Goal: Task Accomplishment & Management: Complete application form

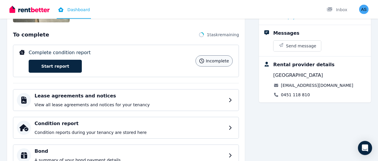
scroll to position [92, 0]
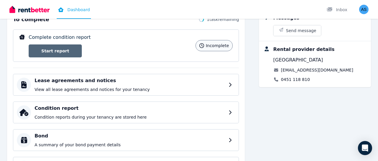
click at [81, 51] on link "Start report" at bounding box center [55, 51] width 53 height 13
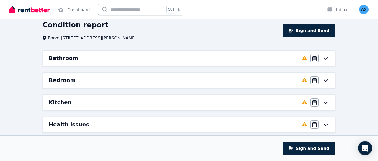
scroll to position [31, 0]
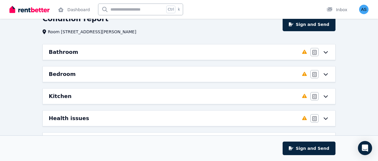
click at [328, 56] on div "Agree/Disagree" at bounding box center [319, 52] width 19 height 8
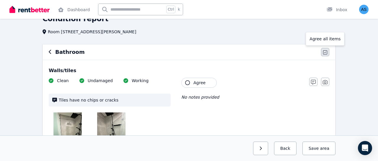
click at [324, 53] on icon "button" at bounding box center [325, 52] width 4 height 4
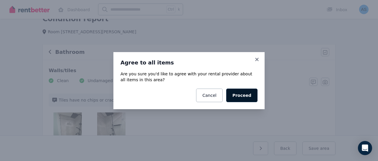
click at [240, 93] on button "Proceed" at bounding box center [241, 96] width 31 height 14
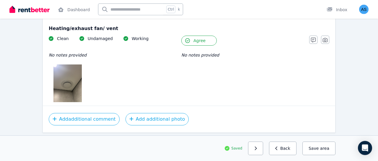
scroll to position [1438, 0]
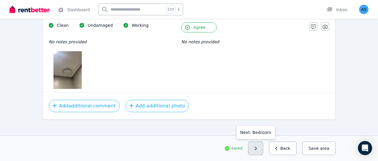
click at [263, 146] on button "button" at bounding box center [255, 149] width 15 height 14
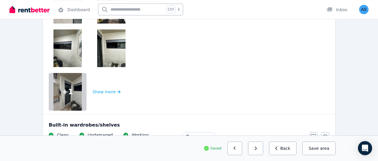
scroll to position [153, 0]
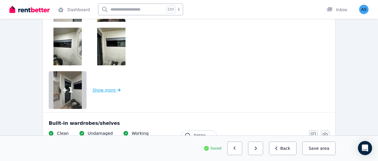
click at [102, 92] on button "Show more" at bounding box center [106, 90] width 28 height 38
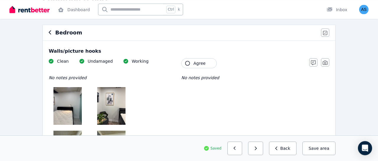
scroll to position [0, 0]
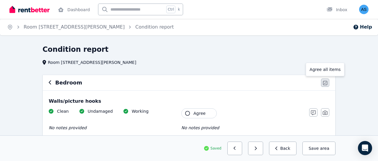
click at [325, 85] on icon "button" at bounding box center [325, 83] width 4 height 5
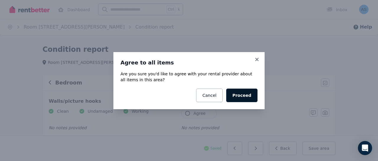
click at [246, 102] on button "Proceed" at bounding box center [241, 96] width 31 height 14
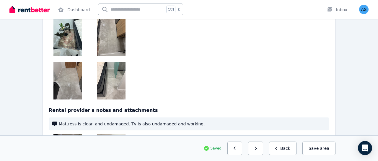
scroll to position [1121, 0]
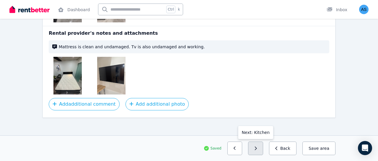
click at [258, 152] on button "button" at bounding box center [255, 149] width 15 height 14
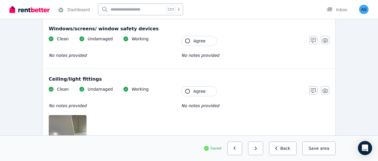
scroll to position [0, 0]
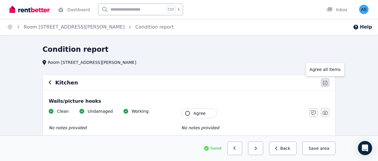
click at [323, 84] on icon "button" at bounding box center [325, 83] width 4 height 4
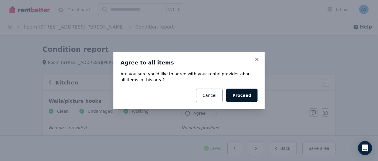
click at [253, 98] on button "Proceed" at bounding box center [241, 96] width 31 height 14
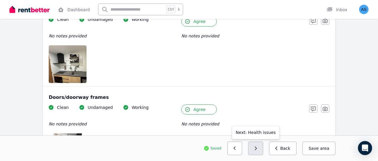
click at [263, 151] on button "button" at bounding box center [255, 149] width 15 height 14
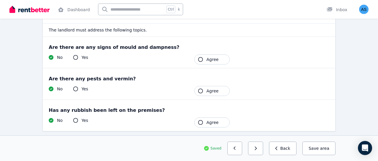
scroll to position [83, 0]
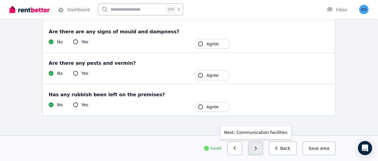
drag, startPoint x: 254, startPoint y: 141, endPoint x: 259, endPoint y: 147, distance: 8.1
click at [255, 144] on div "Saved Previous: Kitchen Next: Communication facilities Back Save area" at bounding box center [189, 149] width 378 height 26
click at [257, 147] on icon "button" at bounding box center [255, 149] width 3 height 4
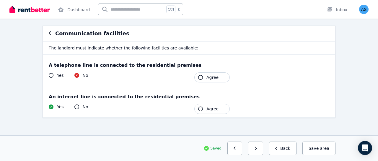
scroll to position [52, 0]
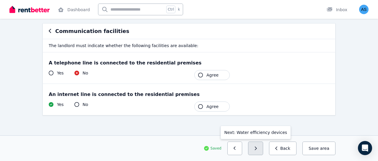
drag, startPoint x: 252, startPoint y: 147, endPoint x: 258, endPoint y: 147, distance: 5.9
click at [256, 147] on div "Saved Previous: Health issues Next: Water efficiency devices Back Save area" at bounding box center [188, 149] width 293 height 14
click at [257, 149] on icon "button" at bounding box center [255, 149] width 3 height 4
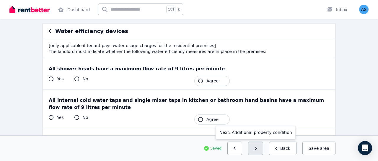
click at [257, 148] on icon "button" at bounding box center [255, 149] width 3 height 4
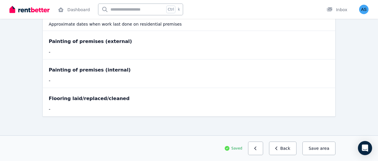
scroll to position [75, 0]
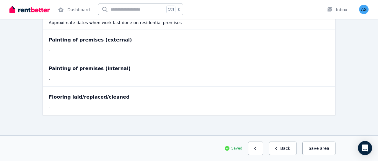
click at [340, 147] on div "Saved Previous: Water efficiency devices Back Save area" at bounding box center [189, 149] width 378 height 26
click at [331, 149] on button "Save area" at bounding box center [318, 149] width 33 height 14
click at [312, 150] on button "Save area" at bounding box center [318, 149] width 33 height 14
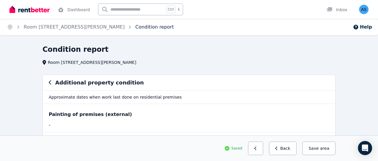
click at [135, 24] on link "Condition report" at bounding box center [154, 27] width 38 height 6
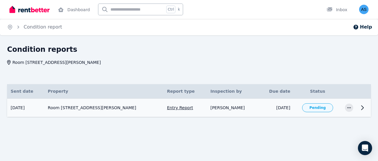
click at [341, 113] on tr "[DATE] Room [STREET_ADDRESS][PERSON_NAME] Entry Report Inspected by: [PERSON_NA…" at bounding box center [189, 108] width 364 height 19
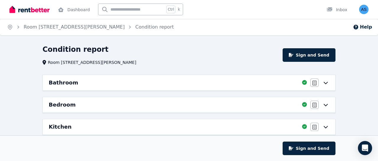
scroll to position [96, 0]
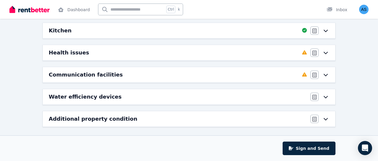
click at [323, 50] on icon at bounding box center [325, 52] width 7 height 5
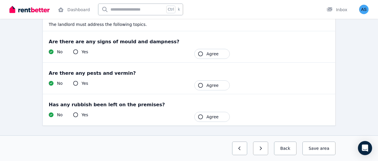
scroll to position [83, 0]
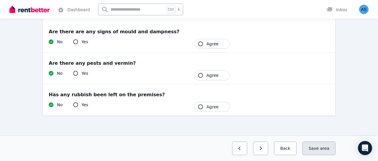
click at [312, 147] on button "Save area" at bounding box center [318, 149] width 33 height 14
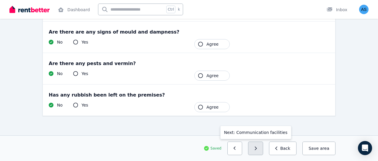
click at [263, 152] on button "button" at bounding box center [255, 149] width 15 height 14
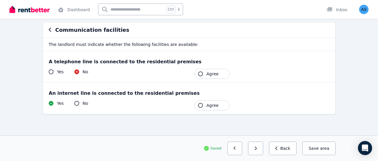
scroll to position [26, 0]
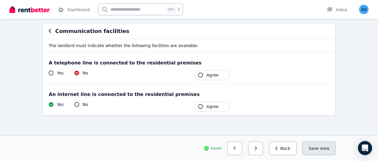
click at [324, 150] on span "area" at bounding box center [324, 149] width 9 height 6
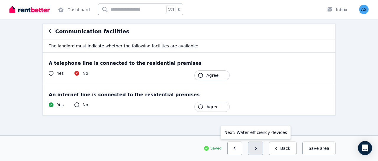
click at [256, 150] on button "button" at bounding box center [255, 149] width 15 height 14
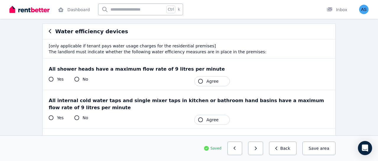
scroll to position [162, 0]
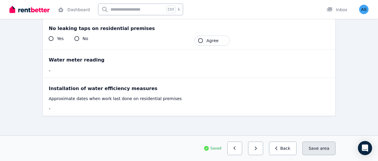
click at [329, 148] on button "Save area" at bounding box center [318, 149] width 33 height 14
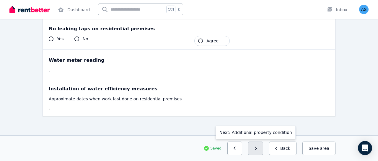
click at [263, 149] on button "button" at bounding box center [255, 149] width 15 height 14
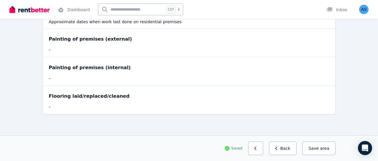
scroll to position [49, 0]
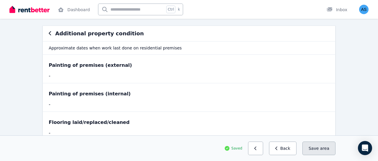
click at [316, 145] on button "Save area" at bounding box center [318, 149] width 33 height 14
click at [51, 34] on icon "button" at bounding box center [50, 33] width 3 height 5
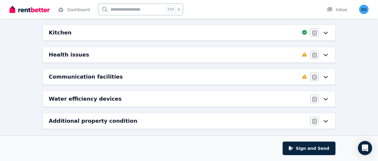
scroll to position [96, 0]
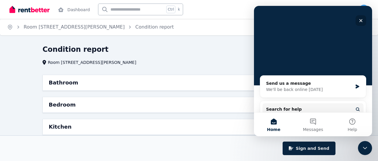
scroll to position [54, 0]
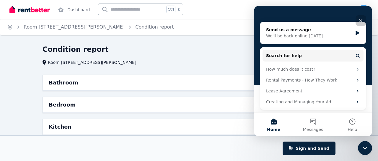
click at [358, 18] on div "Close" at bounding box center [360, 20] width 11 height 11
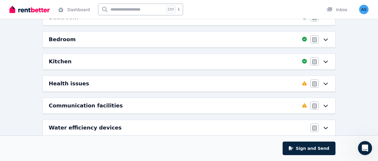
scroll to position [96, 0]
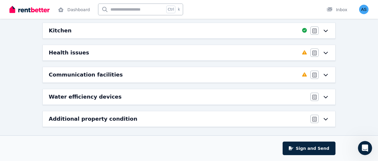
click at [326, 52] on icon at bounding box center [325, 52] width 7 height 5
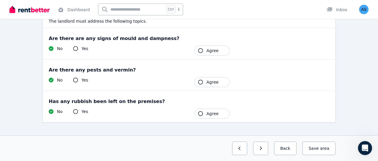
scroll to position [83, 0]
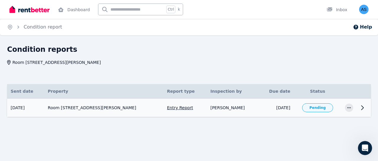
click at [364, 109] on icon at bounding box center [362, 107] width 7 height 7
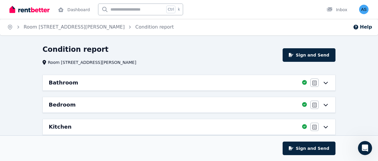
scroll to position [96, 0]
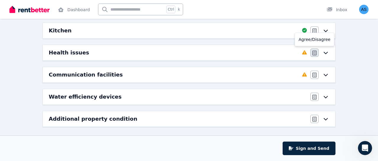
click at [314, 49] on button "button" at bounding box center [314, 53] width 8 height 8
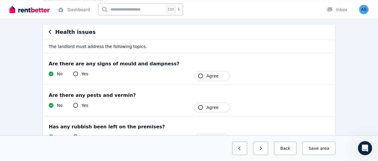
scroll to position [61, 0]
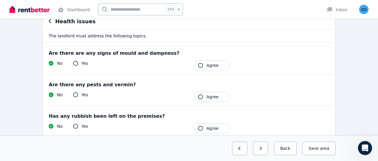
drag, startPoint x: 199, startPoint y: 68, endPoint x: 199, endPoint y: 73, distance: 4.2
click at [199, 68] on button "Agree" at bounding box center [211, 65] width 35 height 10
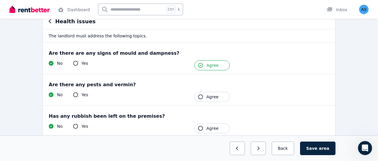
click at [199, 92] on button "Agree" at bounding box center [211, 97] width 35 height 10
click at [202, 128] on icon "button" at bounding box center [200, 128] width 5 height 5
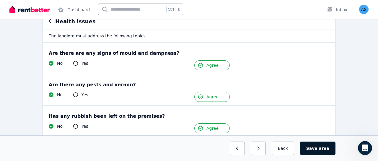
click at [318, 146] on button "Save area" at bounding box center [317, 149] width 35 height 14
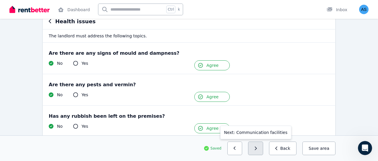
click at [263, 148] on button "button" at bounding box center [255, 149] width 15 height 14
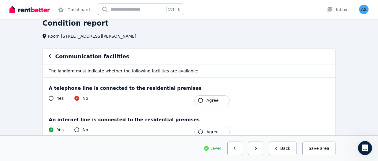
click at [226, 104] on button "Agree" at bounding box center [211, 101] width 35 height 10
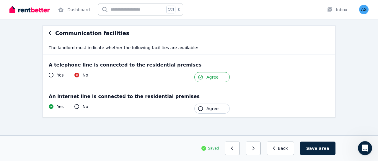
scroll to position [52, 0]
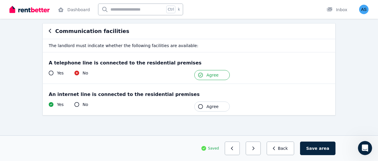
click at [219, 102] on button "Agree" at bounding box center [211, 107] width 35 height 10
drag, startPoint x: 314, startPoint y: 148, endPoint x: 272, endPoint y: 149, distance: 41.6
click at [272, 149] on div "Saved Previous: Health issues Next: Water efficiency devices Back Save area" at bounding box center [188, 149] width 293 height 14
drag, startPoint x: 338, startPoint y: 155, endPoint x: 326, endPoint y: 154, distance: 12.2
click at [333, 155] on div "Saved Previous: Health issues Next: Water efficiency devices Back Save area" at bounding box center [189, 149] width 302 height 14
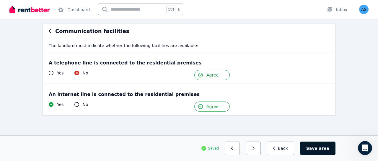
click at [318, 153] on button "Save area" at bounding box center [317, 149] width 35 height 14
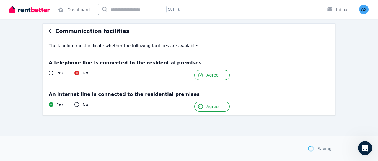
scroll to position [51, 0]
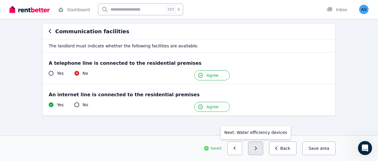
drag, startPoint x: 265, startPoint y: 150, endPoint x: 264, endPoint y: 154, distance: 3.8
click at [263, 154] on button "button" at bounding box center [255, 149] width 15 height 14
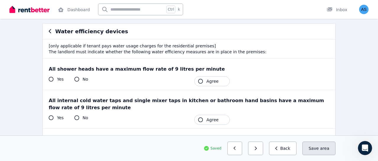
click at [314, 155] on button "Save area" at bounding box center [318, 149] width 33 height 14
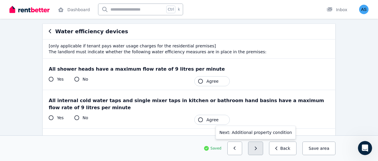
click at [263, 148] on button "button" at bounding box center [255, 149] width 15 height 14
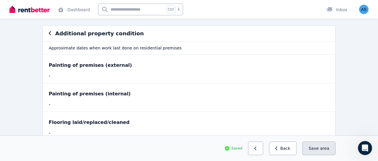
click at [322, 150] on span "area" at bounding box center [324, 149] width 9 height 6
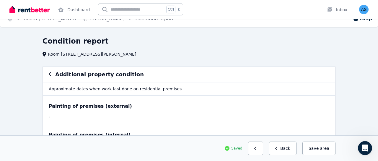
scroll to position [0, 0]
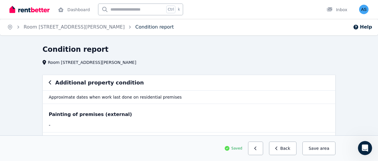
click at [135, 25] on link "Condition report" at bounding box center [154, 27] width 38 height 6
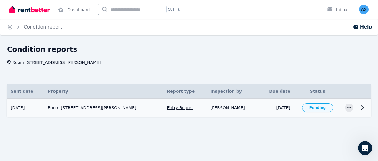
click at [318, 108] on span "Pending" at bounding box center [317, 108] width 16 height 5
drag, startPoint x: 342, startPoint y: 108, endPoint x: 347, endPoint y: 108, distance: 5.0
click at [346, 108] on td at bounding box center [348, 108] width 15 height 19
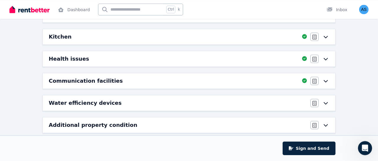
scroll to position [96, 0]
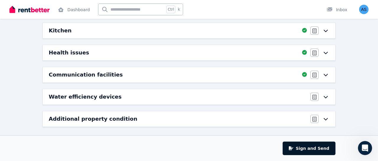
click at [315, 148] on button "Sign and Send" at bounding box center [308, 149] width 53 height 14
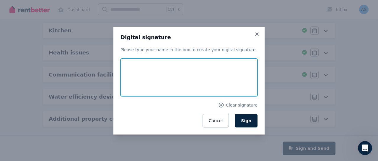
click at [171, 74] on input "text" at bounding box center [188, 78] width 137 height 38
type input "**********"
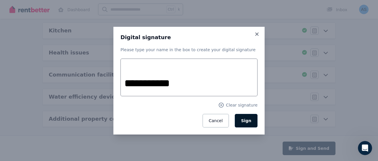
click at [248, 123] on span "Sign" at bounding box center [246, 121] width 10 height 5
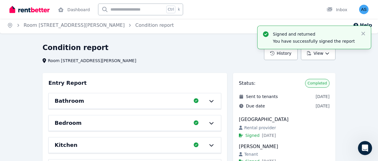
scroll to position [0, 0]
